Goal: Use online tool/utility: Utilize a website feature to perform a specific function

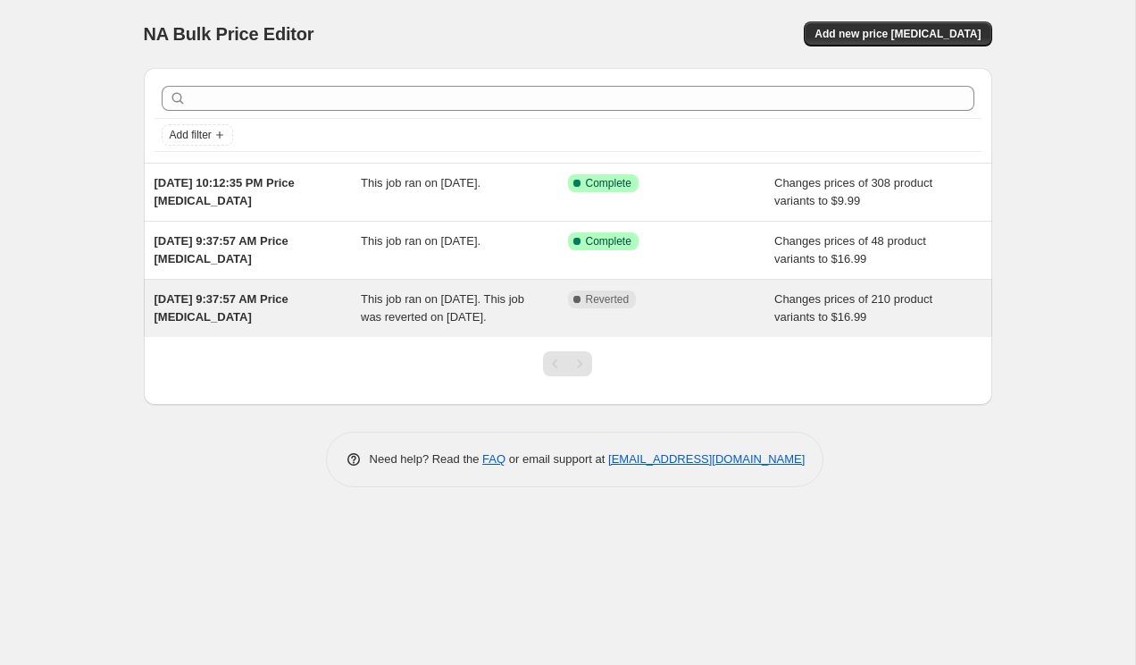
click at [242, 314] on div "[DATE] 9:37:57 AM Price [MEDICAL_DATA]" at bounding box center [258, 308] width 207 height 36
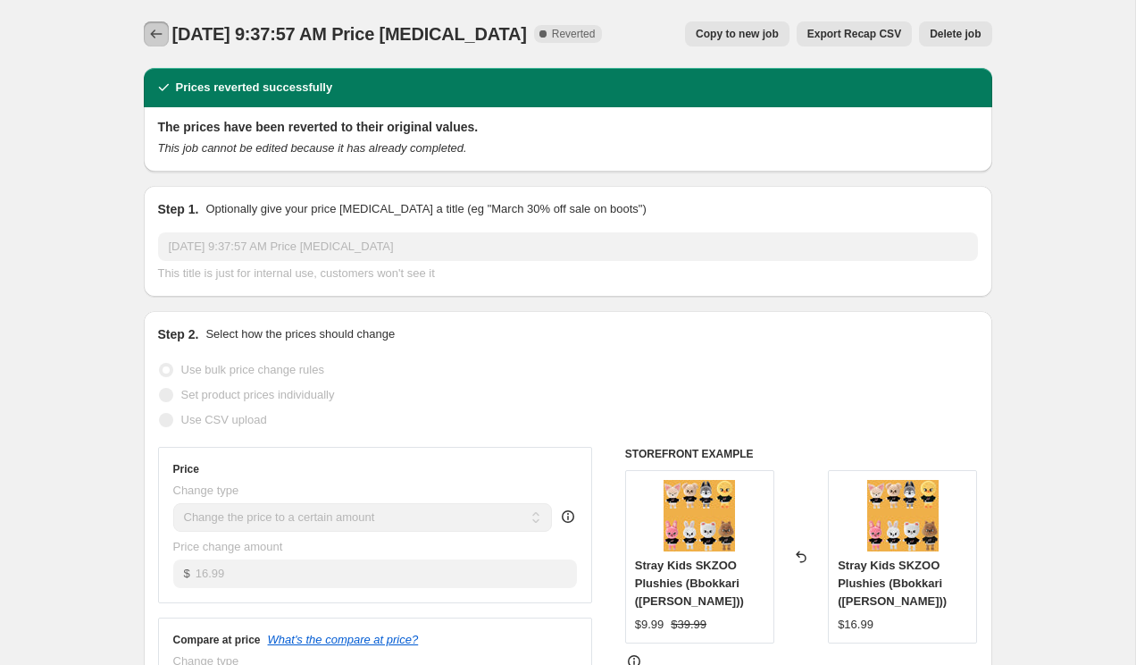
click at [158, 28] on icon "Price change jobs" at bounding box center [156, 34] width 18 height 18
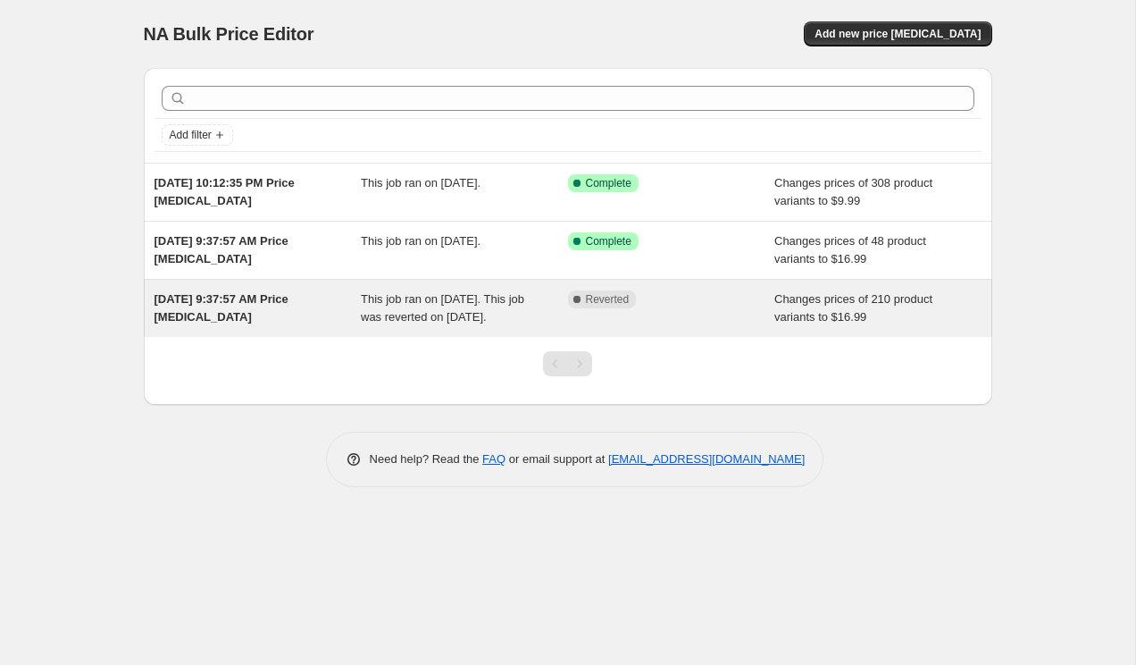
click at [336, 313] on div "[DATE] 9:37:57 AM Price [MEDICAL_DATA]" at bounding box center [258, 308] width 207 height 36
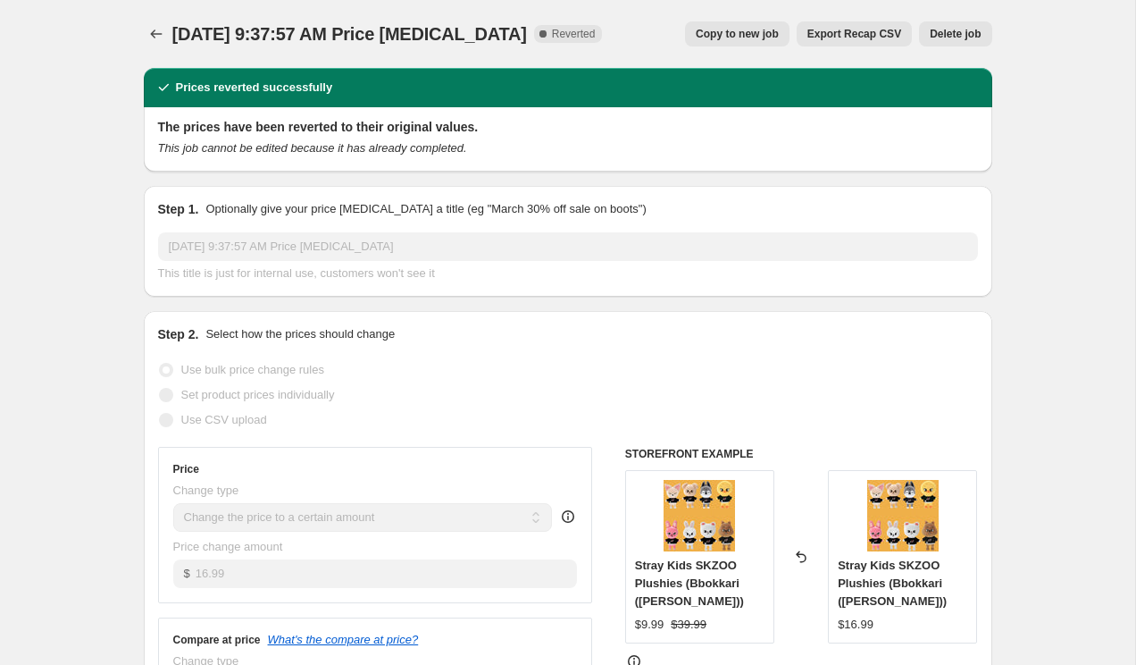
click at [723, 34] on span "Copy to new job" at bounding box center [737, 34] width 83 height 14
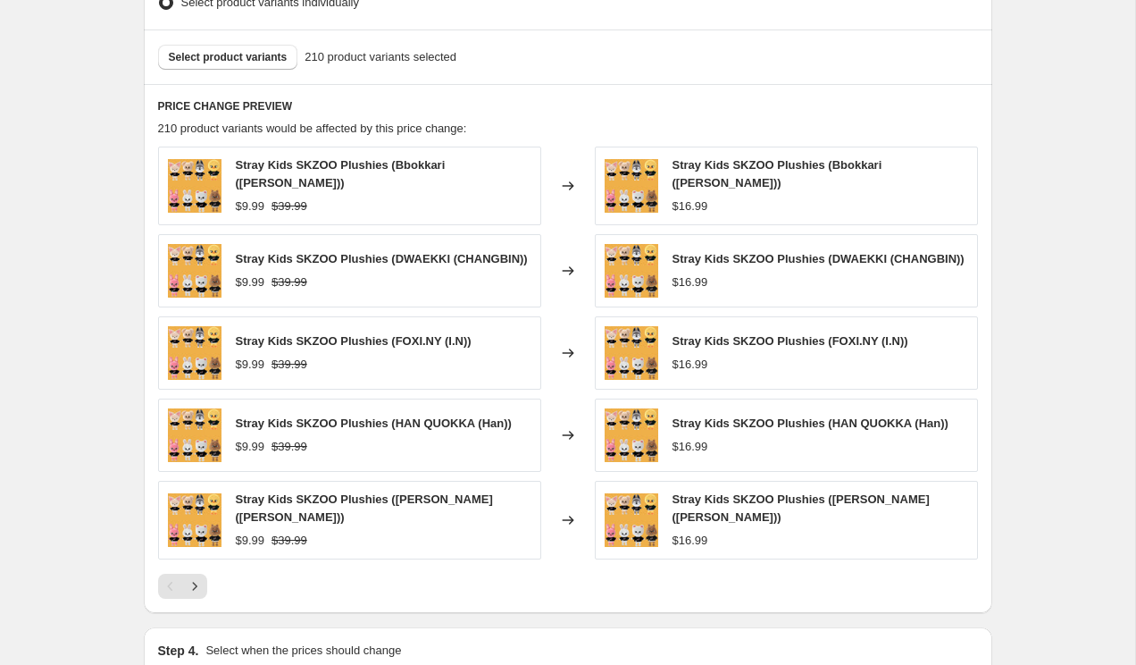
scroll to position [1015, 0]
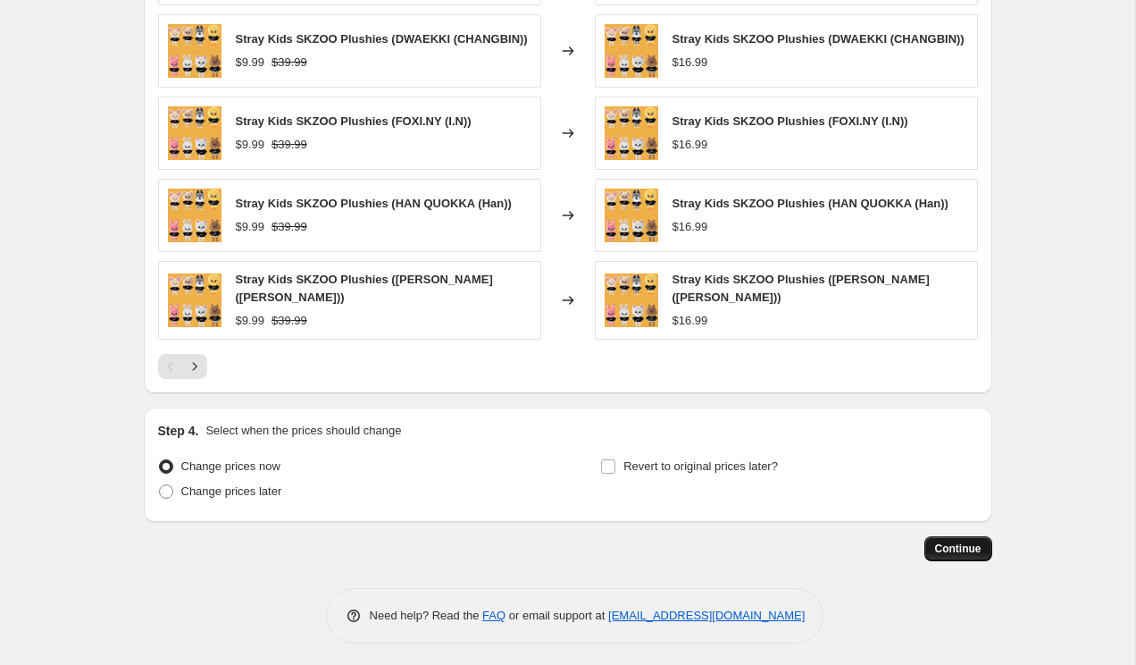
click at [963, 541] on span "Continue" at bounding box center [958, 548] width 46 height 14
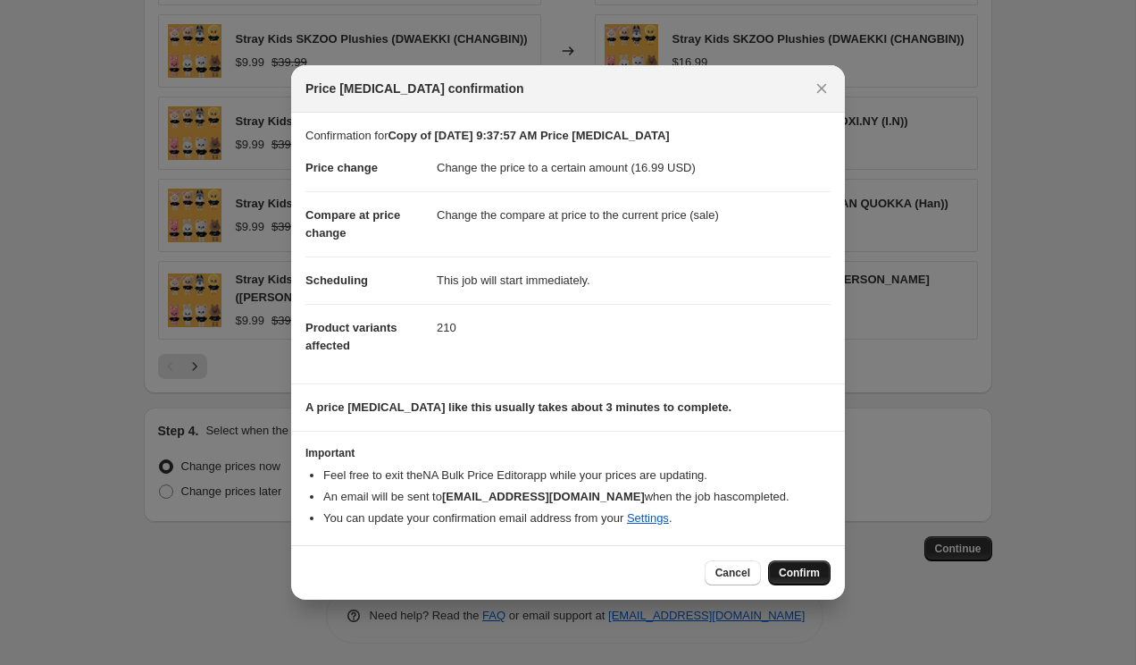
click at [801, 573] on span "Confirm" at bounding box center [799, 572] width 41 height 14
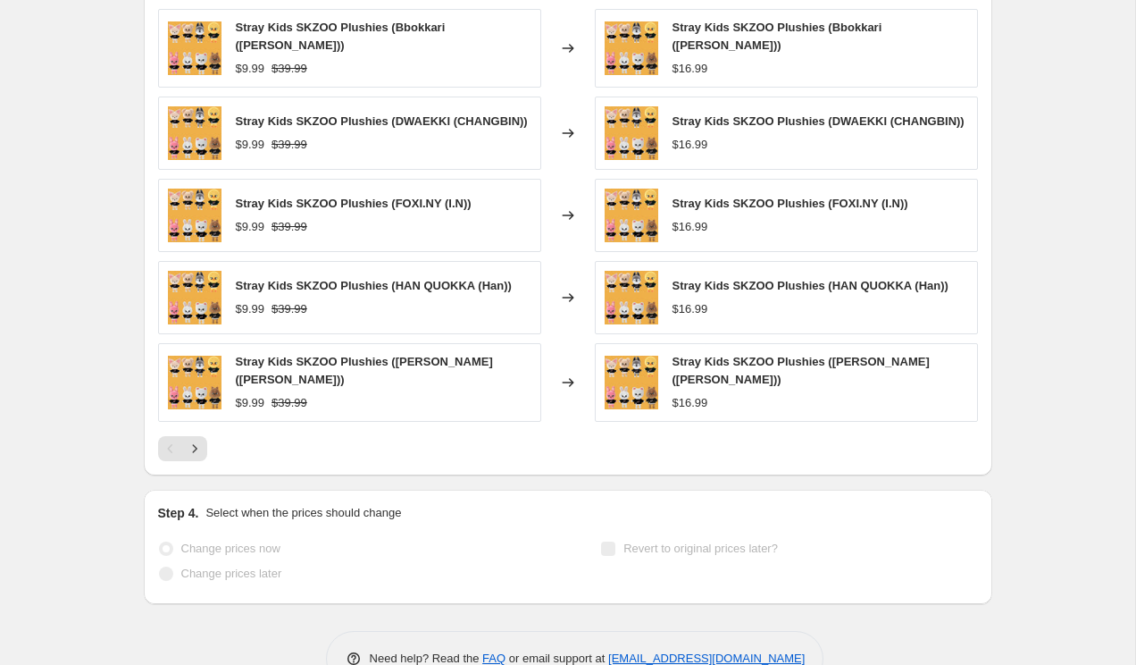
scroll to position [1061, 0]
